Goal: Information Seeking & Learning: Compare options

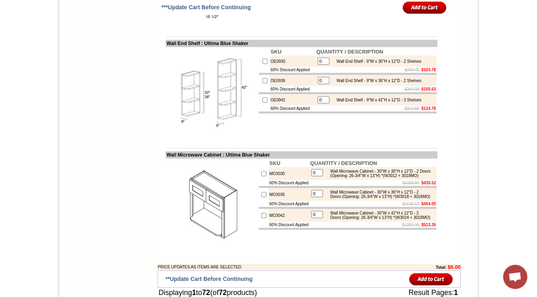
scroll to position [2254, 0]
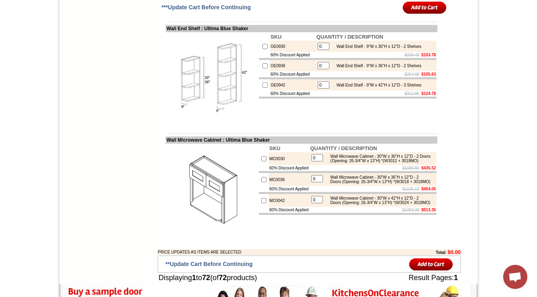
drag, startPoint x: 360, startPoint y: 119, endPoint x: 356, endPoint y: 128, distance: 10.3
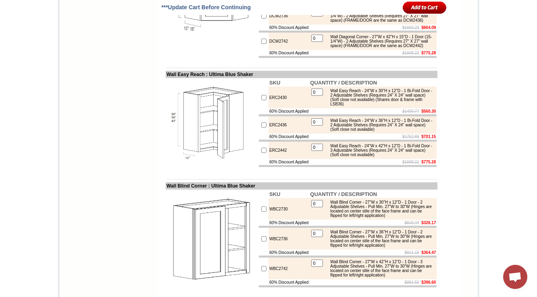
scroll to position [1878, 0]
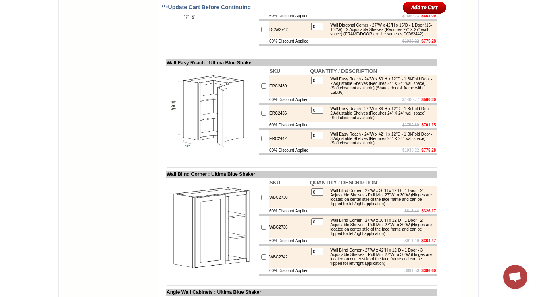
drag, startPoint x: 398, startPoint y: 59, endPoint x: 329, endPoint y: 47, distance: 70.0
copy div "Wall Diagonal Corner - 24"W x 30"H x 12"D - 1 Door (15-1/4"W) - 2 Adjustable Sh…"
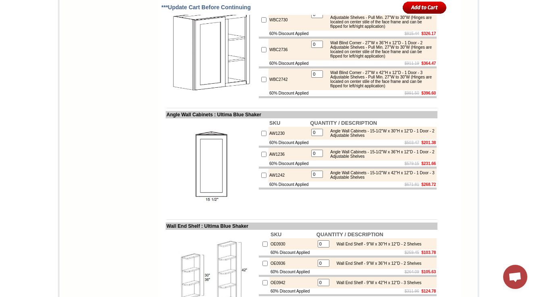
scroll to position [2060, 0]
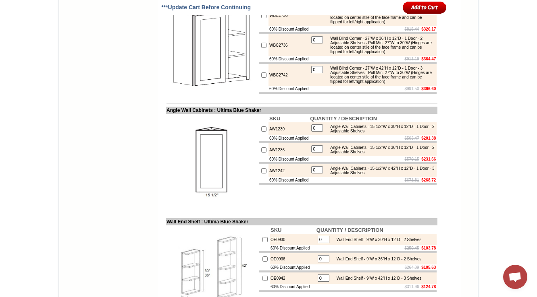
drag, startPoint x: 366, startPoint y: 53, endPoint x: 371, endPoint y: 69, distance: 16.2
copy div "Wall Easy Reach - 24"W x 30"H x 12"D - 1 Bi-Fold Door - 2 Adjustable Shelves (R…"
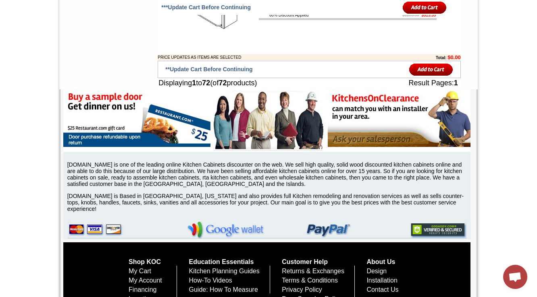
drag, startPoint x: 160, startPoint y: 127, endPoint x: 219, endPoint y: 125, distance: 59.3
copy td "Wall Microwave Cabine"
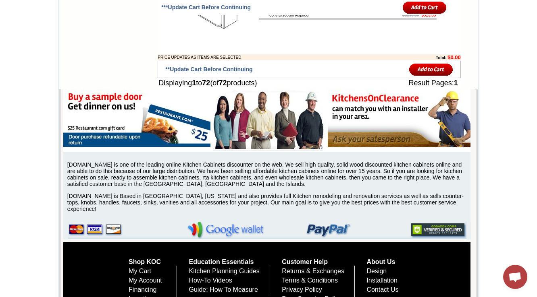
copy td "MO3030"
drag, startPoint x: 354, startPoint y: 154, endPoint x: 326, endPoint y: 146, distance: 29.2
copy div "Wall Microwave Cabinet - 30"W x 30"H x 12"D - 2 Doors (Opening: 26-3/4"W x 13"H…"
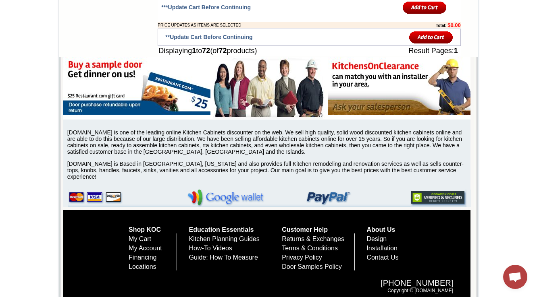
drag, startPoint x: 350, startPoint y: 121, endPoint x: 331, endPoint y: 110, distance: 21.3
drag, startPoint x: 328, startPoint y: 110, endPoint x: 356, endPoint y: 122, distance: 30.9
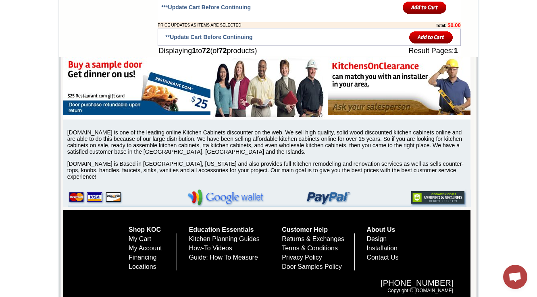
drag, startPoint x: 329, startPoint y: 139, endPoint x: 350, endPoint y: 150, distance: 23.8
copy div "Wall Microwave Cabinet - 30"W x 36"H x 12"D - 2 Doors (Opening: 26-3/4"W x 13"H…"
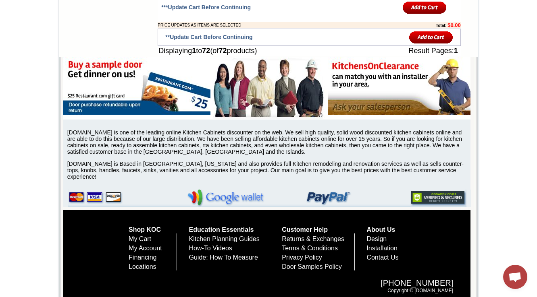
copy td "MO3042"
drag, startPoint x: 329, startPoint y: 167, endPoint x: 356, endPoint y: 179, distance: 30.0
copy div "Wall Microwave Cabinet - 30"W x 42"H x 12"D - 2 Doors (Opening: 26-3/4"W x 13"H…"
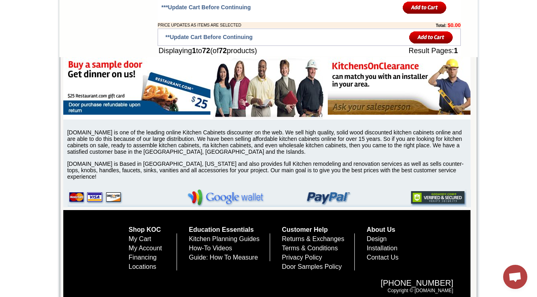
drag, startPoint x: 277, startPoint y: 94, endPoint x: 229, endPoint y: 97, distance: 48.0
copy td "Ultima Blue Shaker"
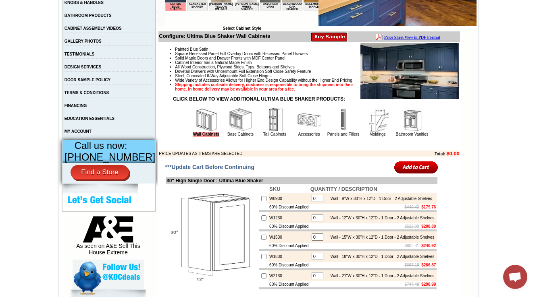
scroll to position [226, 0]
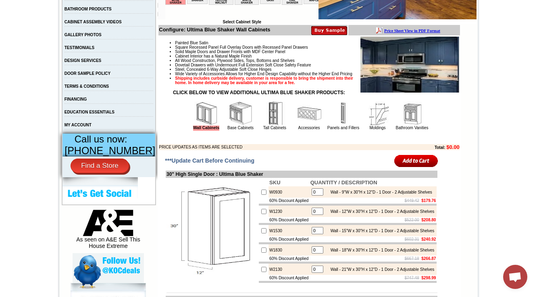
click at [299, 140] on p at bounding box center [309, 138] width 300 height 4
click at [298, 130] on link "Accessories" at bounding box center [309, 128] width 22 height 4
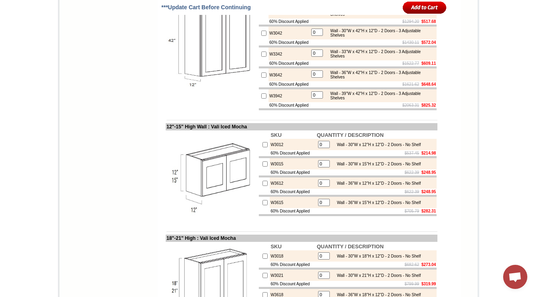
scroll to position [2221, 0]
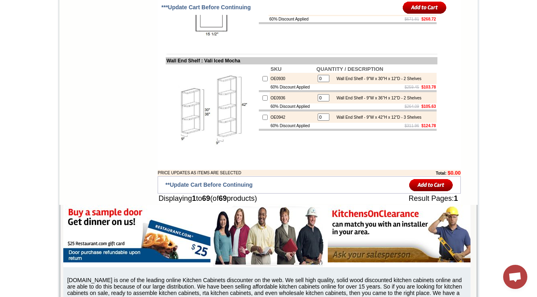
drag, startPoint x: 156, startPoint y: 129, endPoint x: 181, endPoint y: 127, distance: 24.3
drag, startPoint x: 209, startPoint y: 129, endPoint x: 159, endPoint y: 128, distance: 50.4
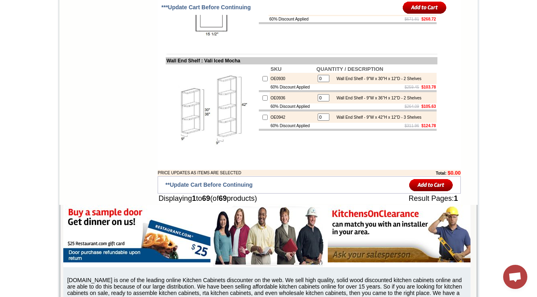
copy table "30" High Single Door : Vali Iced Mocha SKU QUANTITY / DESCRIPTION W0930 Wall - …"
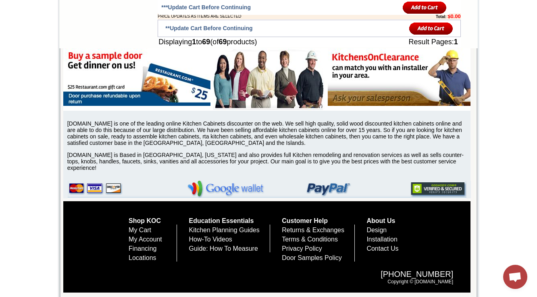
scroll to position [2563, 0]
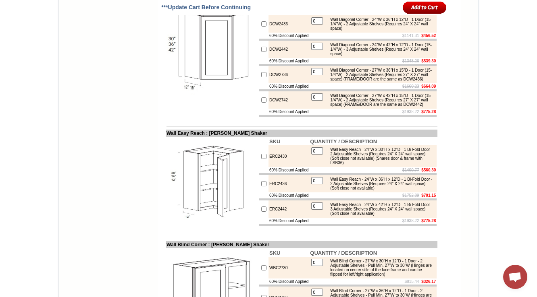
scroll to position [1846, 0]
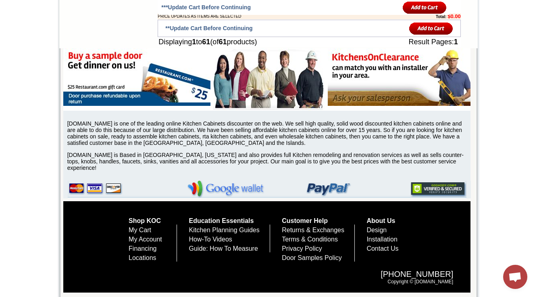
scroll to position [2189, 0]
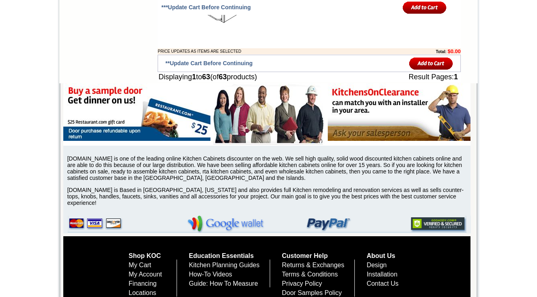
scroll to position [2221, 0]
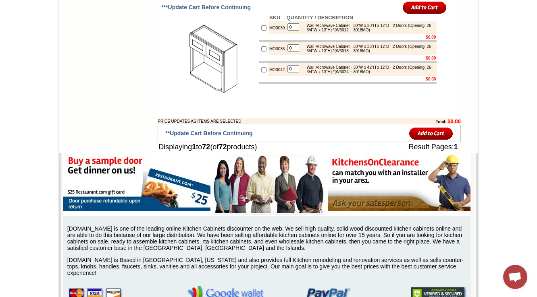
scroll to position [2386, 0]
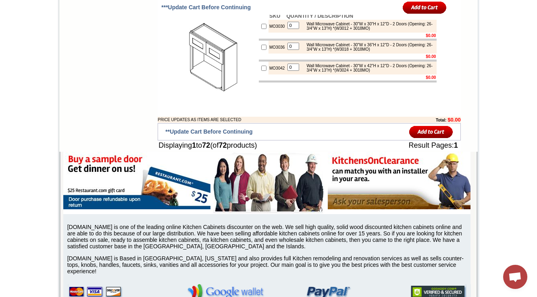
copy td "OE0930"
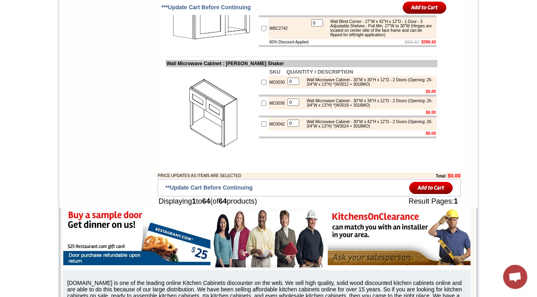
scroll to position [2125, 0]
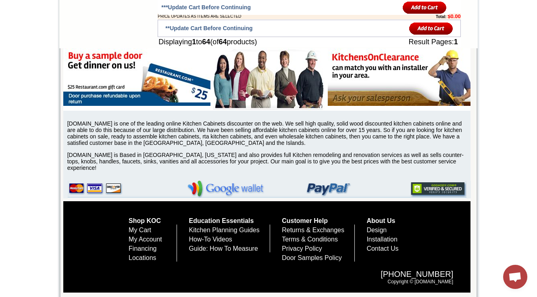
click at [160, 13] on td "***Update Cart Before Continuing" at bounding box center [231, 7] width 143 height 15
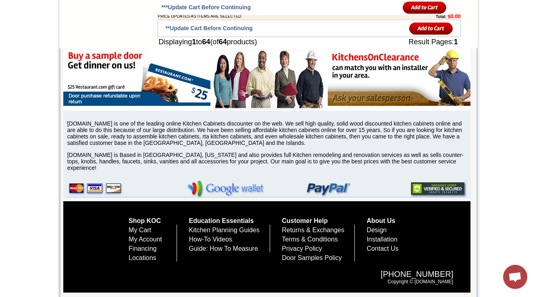
drag, startPoint x: 269, startPoint y: 69, endPoint x: 242, endPoint y: 61, distance: 28.2
drag, startPoint x: 234, startPoint y: 61, endPoint x: 293, endPoint y: 60, distance: 58.8
copy td "Tamryn Green Shaker"
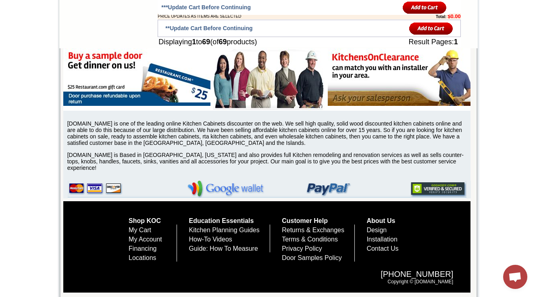
drag, startPoint x: 253, startPoint y: 77, endPoint x: 202, endPoint y: 78, distance: 50.4
copy td "Vali Iced Mocha"
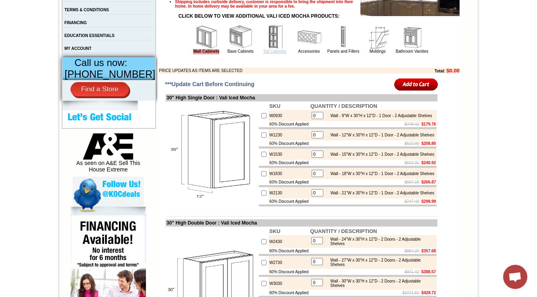
scroll to position [290, 0]
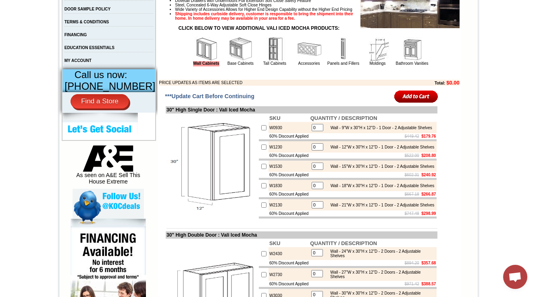
click at [299, 61] on img at bounding box center [309, 49] width 24 height 24
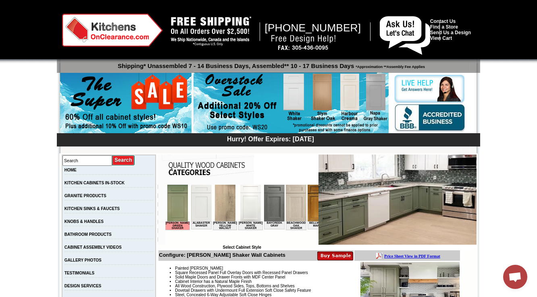
scroll to position [193, 0]
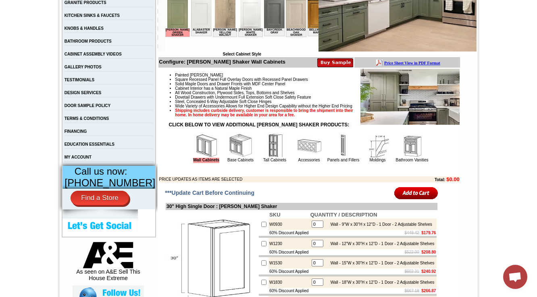
click at [297, 157] on img at bounding box center [309, 146] width 24 height 24
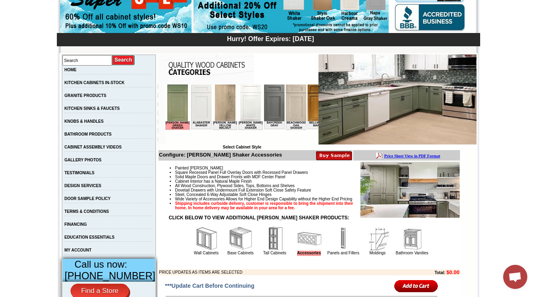
scroll to position [193, 0]
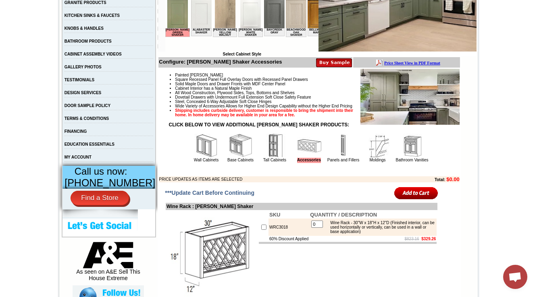
click at [229, 158] on img at bounding box center [241, 146] width 24 height 24
click at [202, 158] on img at bounding box center [206, 146] width 24 height 24
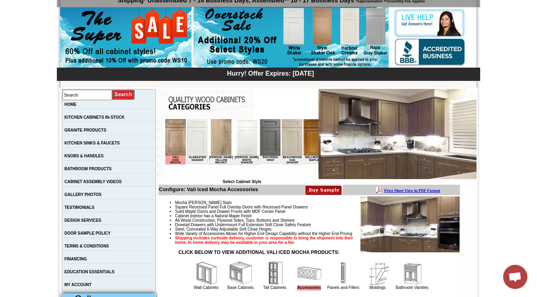
scroll to position [193, 0]
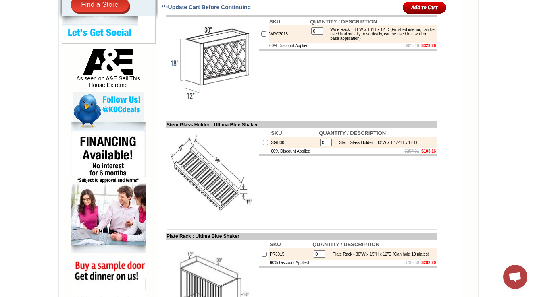
scroll to position [451, 0]
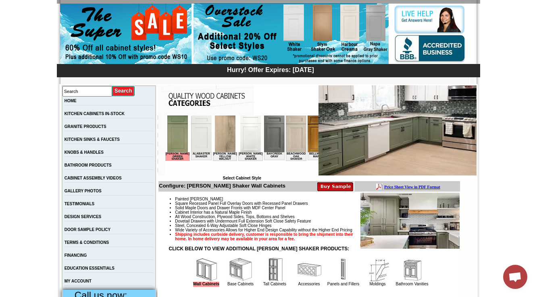
scroll to position [193, 0]
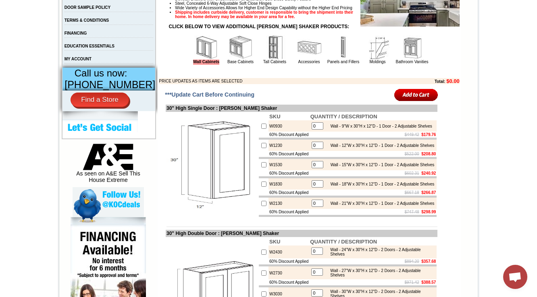
scroll to position [290, 0]
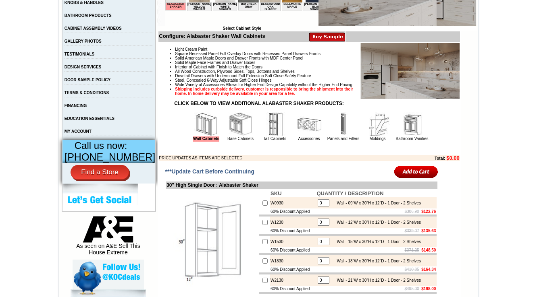
scroll to position [226, 0]
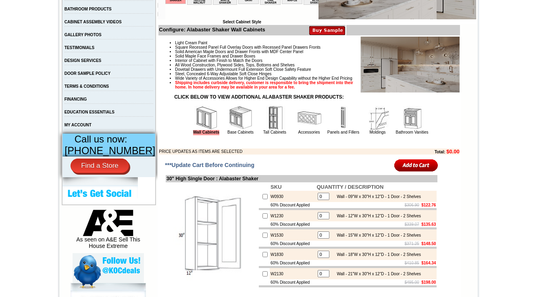
click at [297, 130] on img at bounding box center [309, 118] width 24 height 24
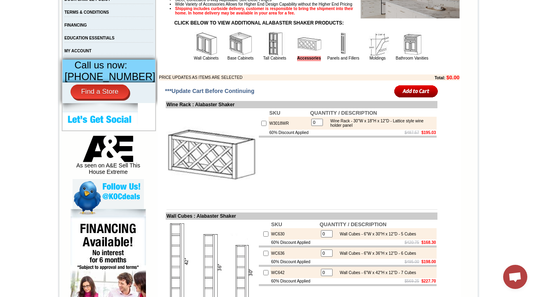
scroll to position [124, 0]
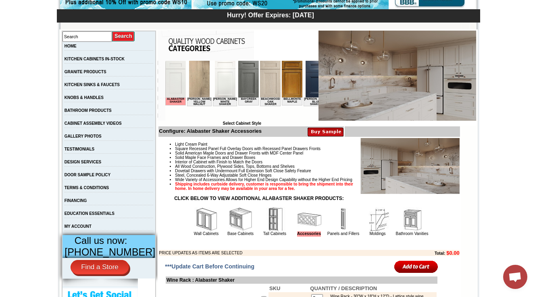
click at [195, 232] on img at bounding box center [206, 220] width 24 height 24
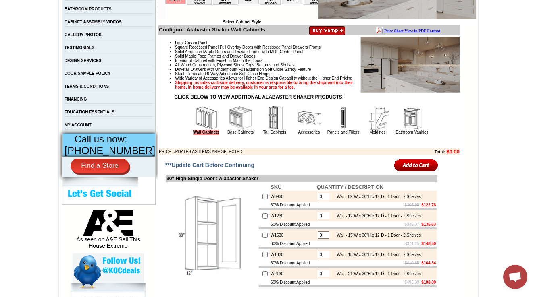
scroll to position [32, 0]
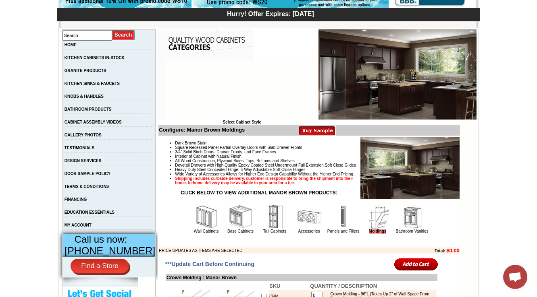
scroll to position [226, 0]
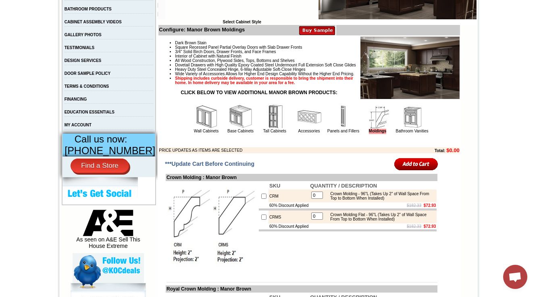
click at [297, 129] on img at bounding box center [309, 117] width 24 height 24
